Goal: Information Seeking & Learning: Check status

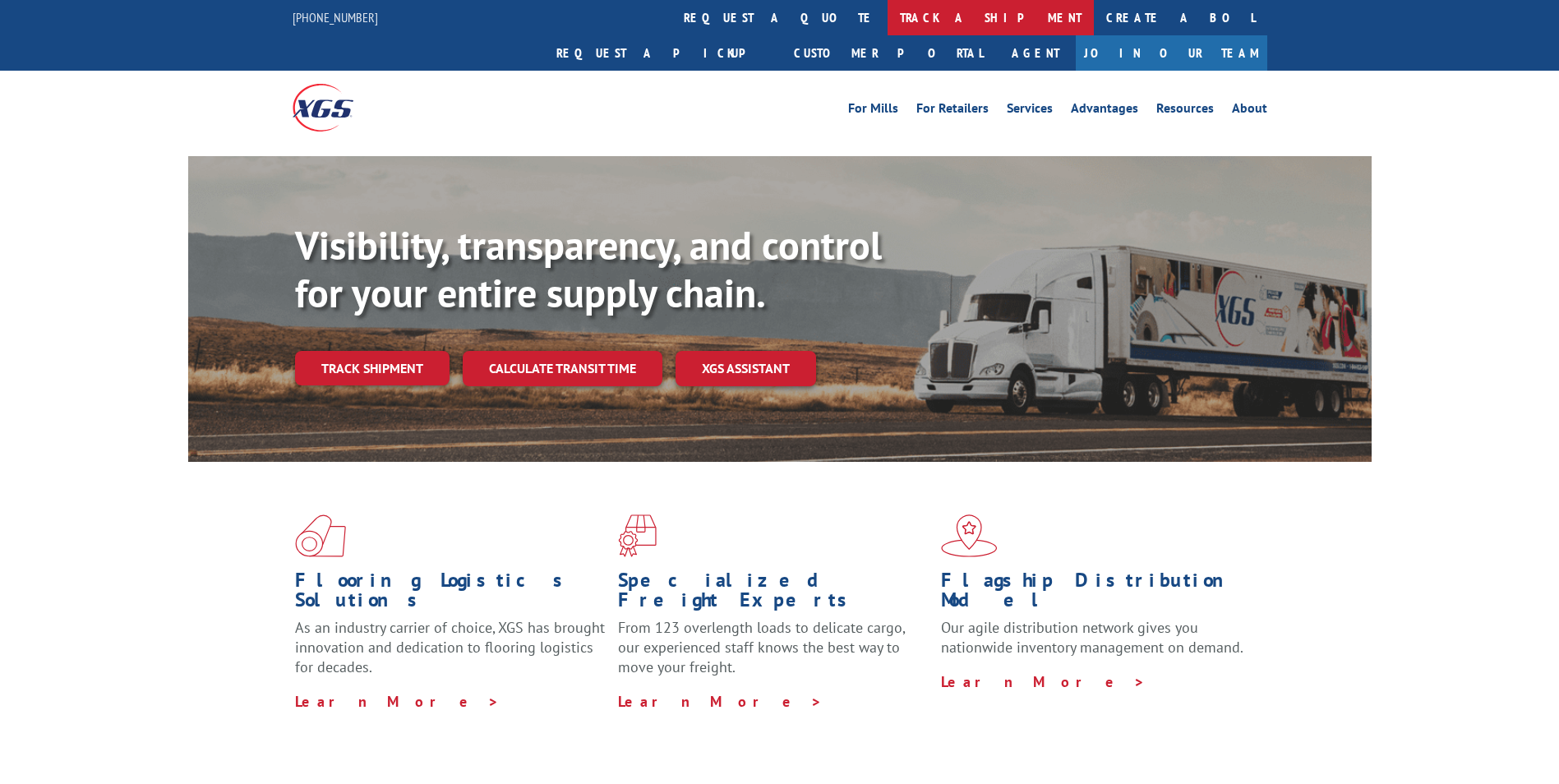
click at [887, 13] on link "track a shipment" at bounding box center [991, 17] width 207 height 36
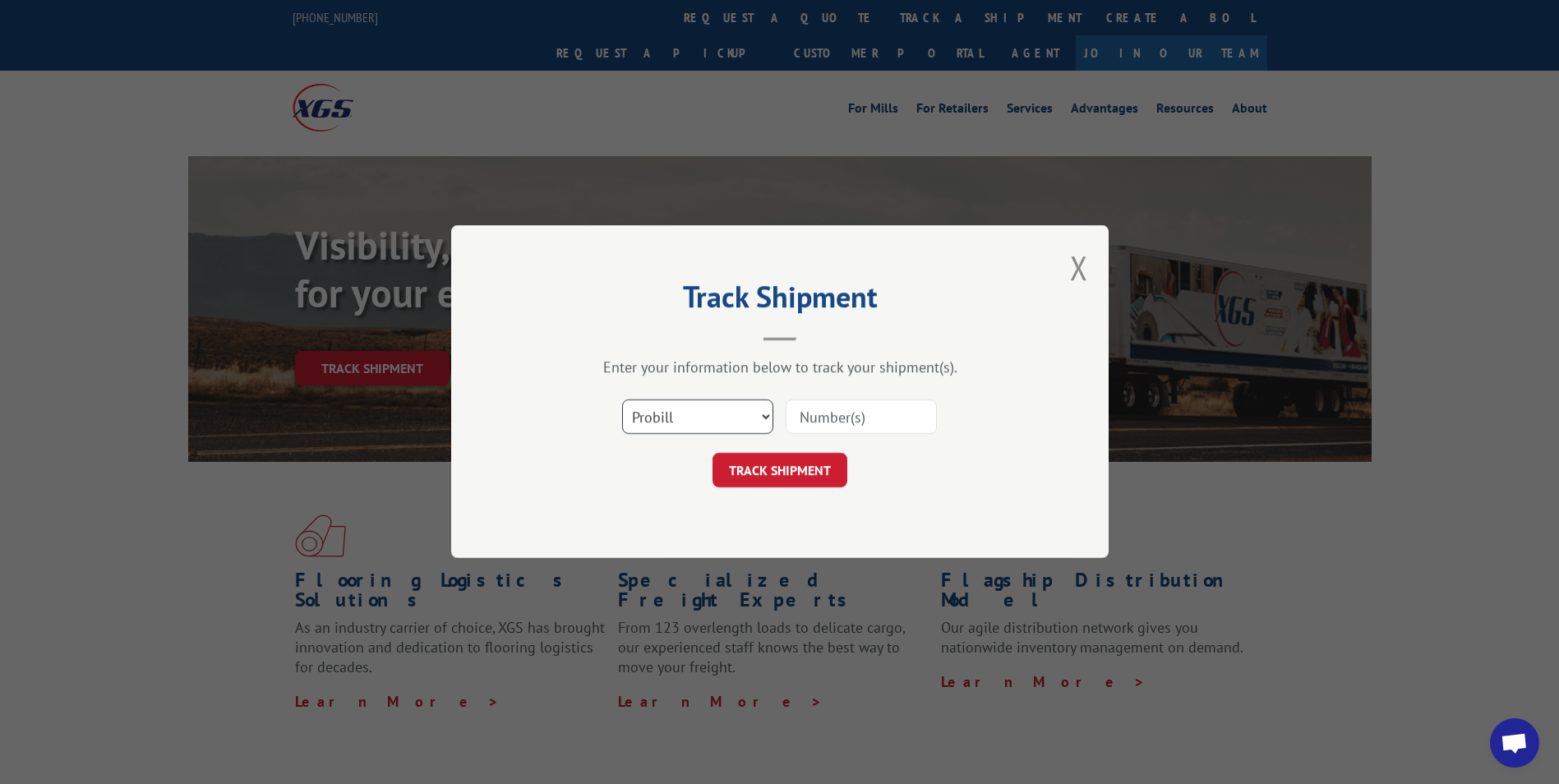
drag, startPoint x: 769, startPoint y: 415, endPoint x: 758, endPoint y: 415, distance: 11.0
click at [762, 415] on select "Select category... Probill BOL PO" at bounding box center [697, 418] width 151 height 35
select select "bol"
click at [622, 400] on select "Select category... Probill BOL PO" at bounding box center [697, 418] width 151 height 35
click at [841, 429] on input at bounding box center [861, 418] width 151 height 35
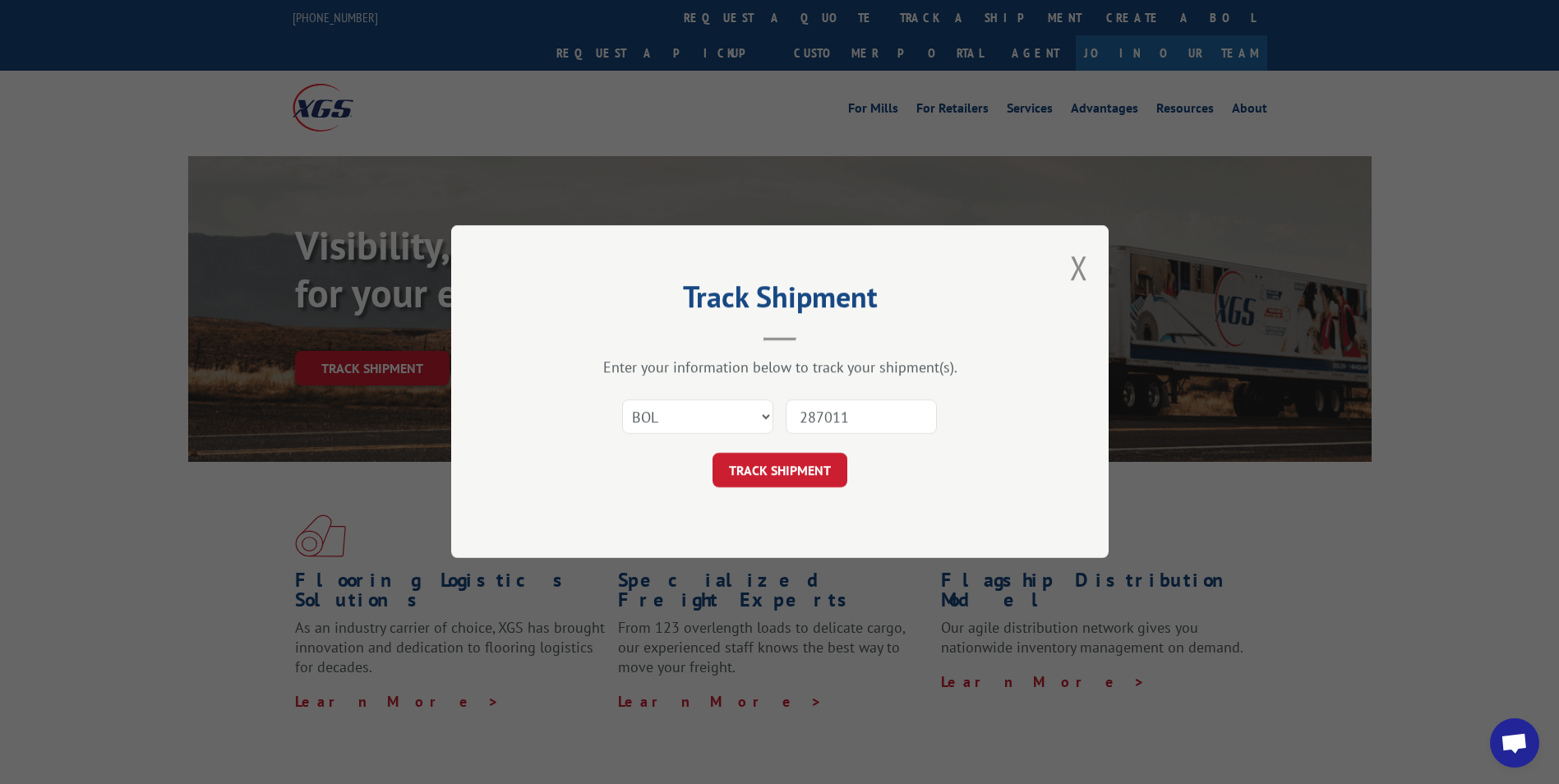
type input "2870118"
click button "TRACK SHIPMENT" at bounding box center [780, 471] width 134 height 35
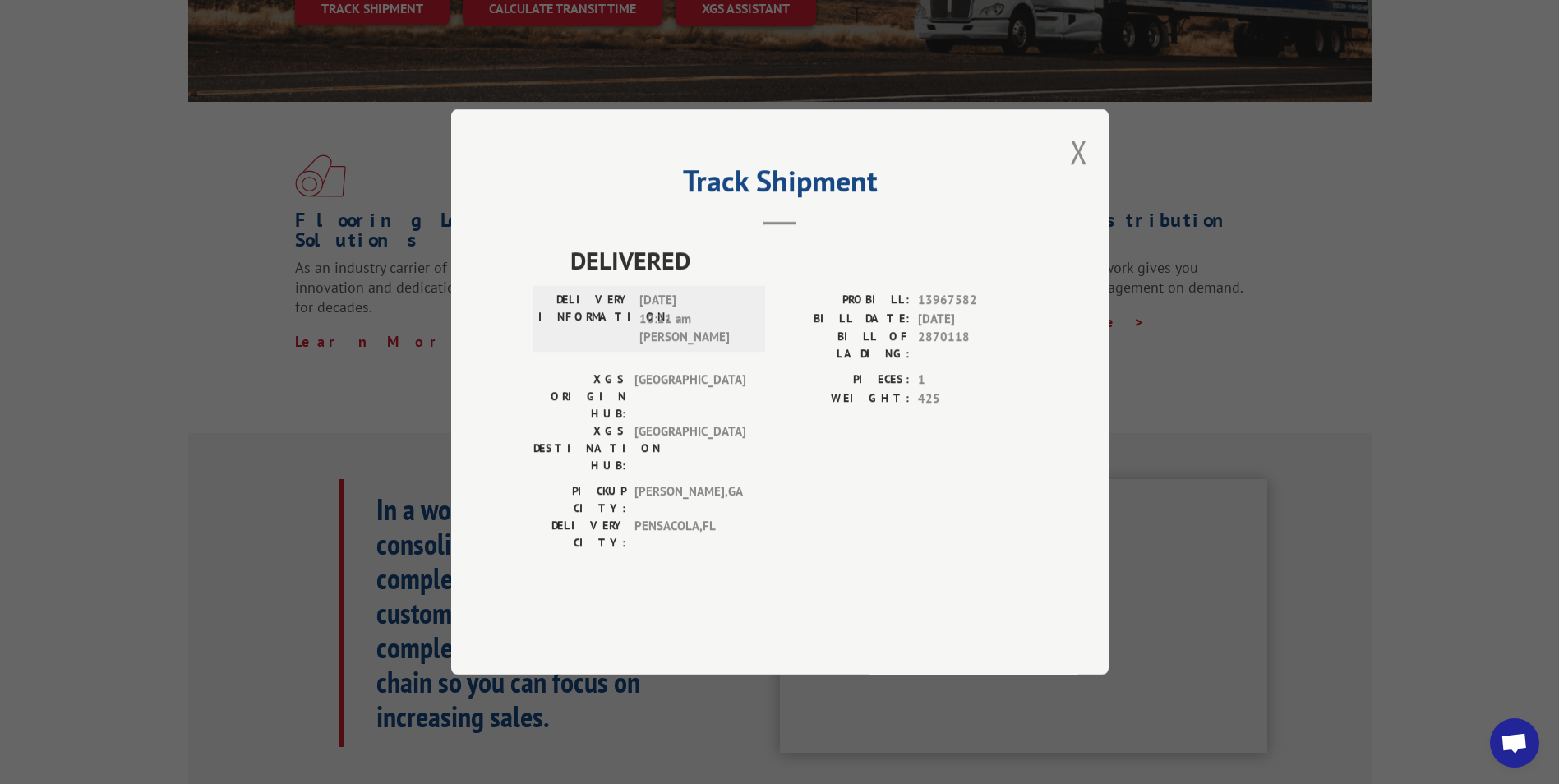
scroll to position [576, 0]
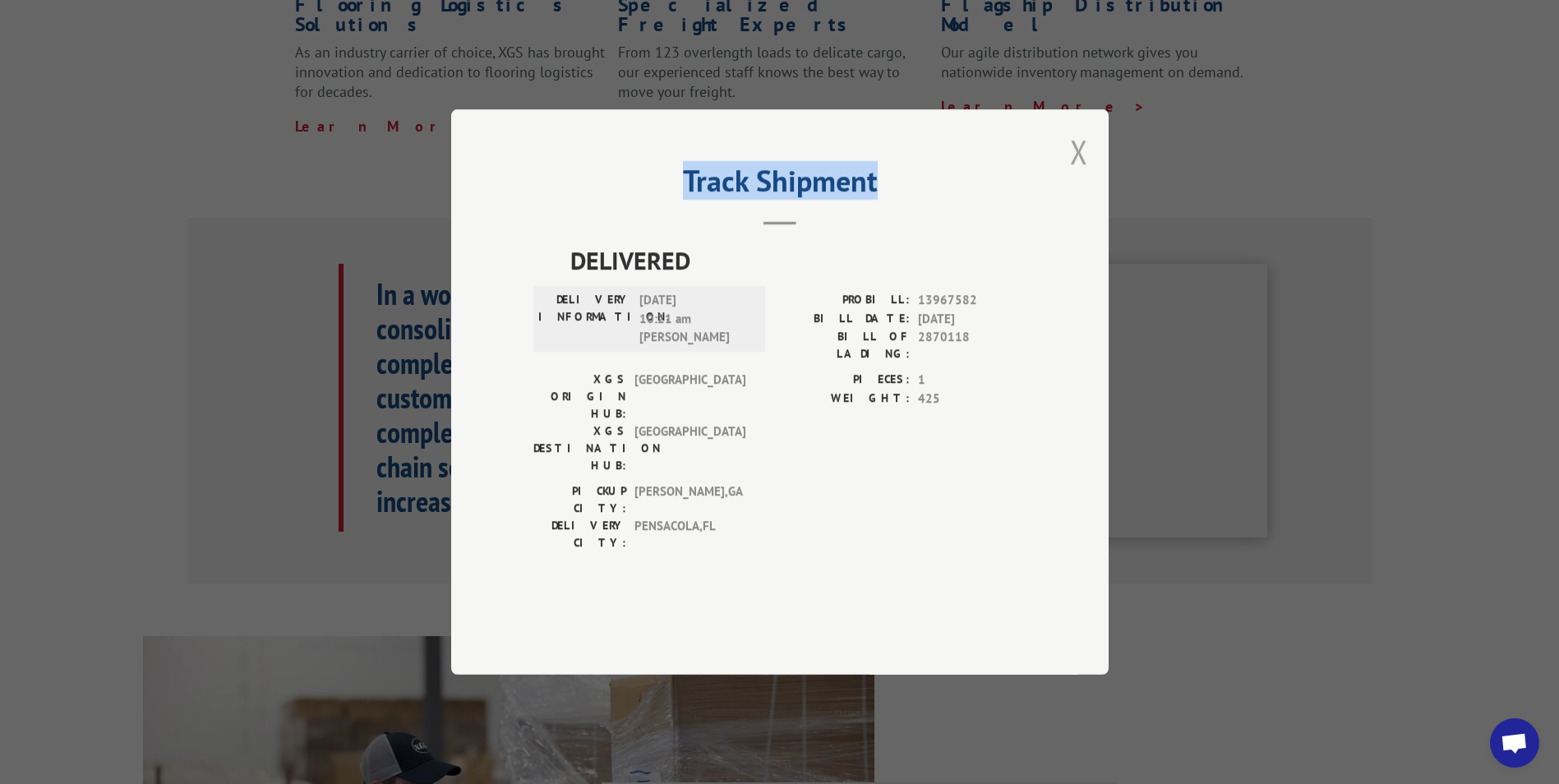
click at [1087, 208] on div "Track Shipment DELIVERED DELIVERY INFORMATION: [DATE] 10:21 am C [PERSON_NAME] …" at bounding box center [780, 392] width 657 height 566
click at [1077, 174] on button "Close modal" at bounding box center [1079, 152] width 18 height 44
